Goal: Task Accomplishment & Management: Manage account settings

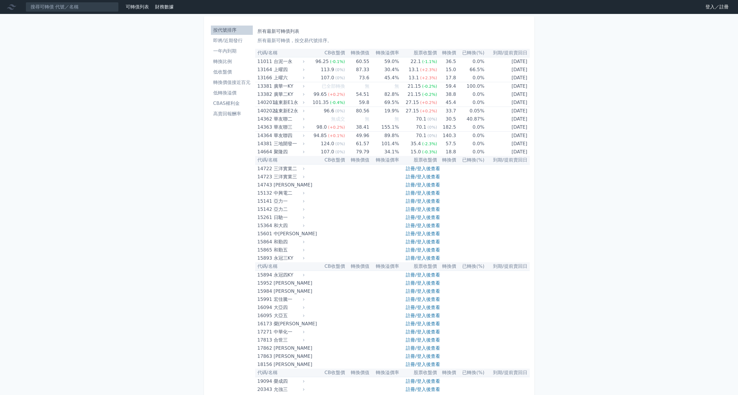
click at [708, 7] on link "登入／註冊" at bounding box center [717, 6] width 33 height 9
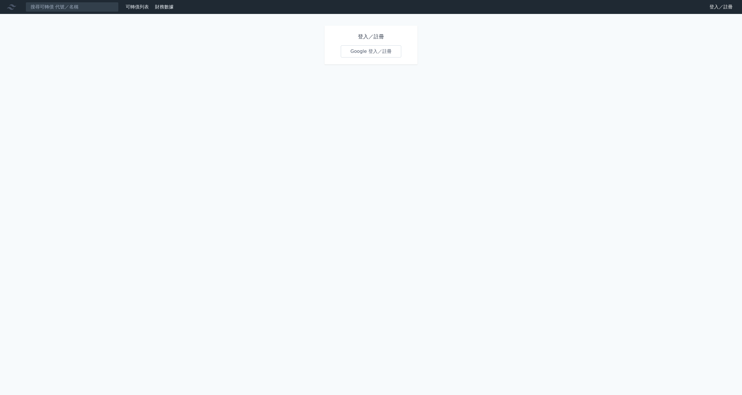
click at [365, 53] on link "Google 登入／註冊" at bounding box center [371, 51] width 60 height 12
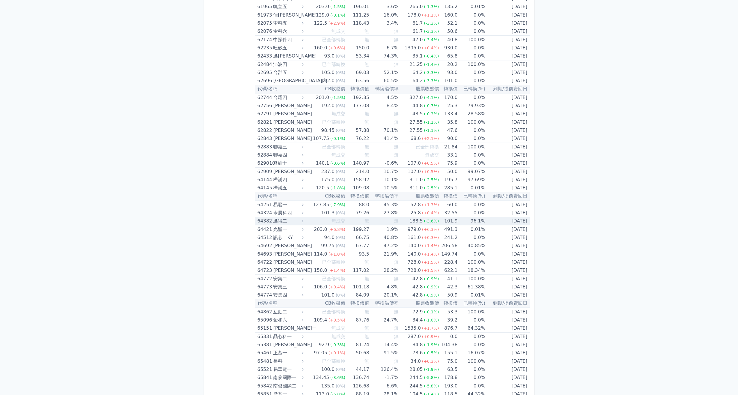
scroll to position [2414, 0]
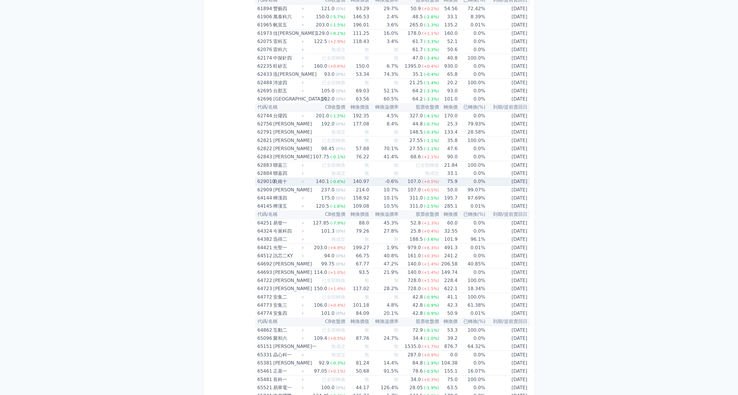
click at [262, 183] on div "629010" at bounding box center [264, 182] width 15 height 8
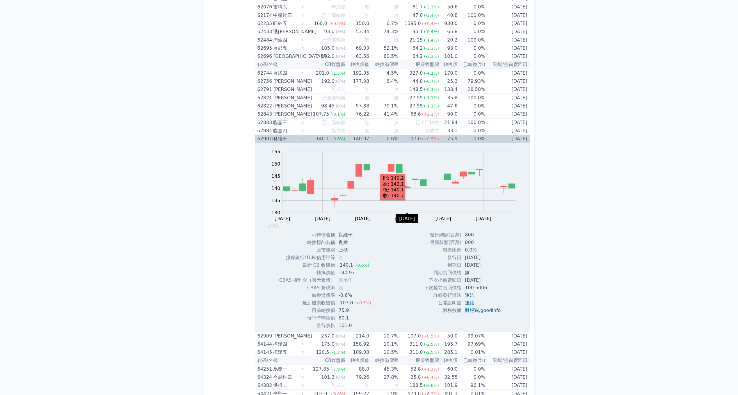
scroll to position [2472, 0]
